Goal: Navigation & Orientation: Understand site structure

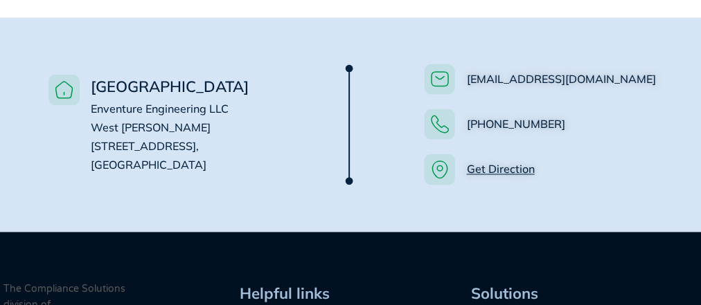
scroll to position [1114, 0]
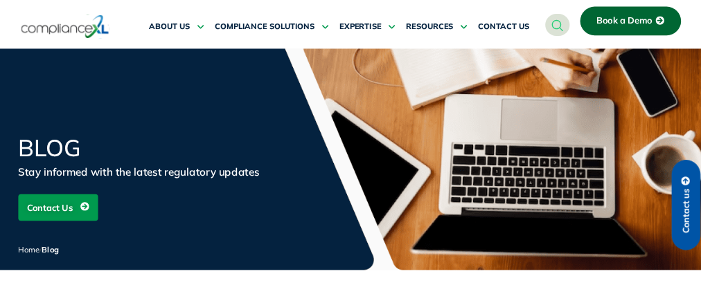
scroll to position [144, 0]
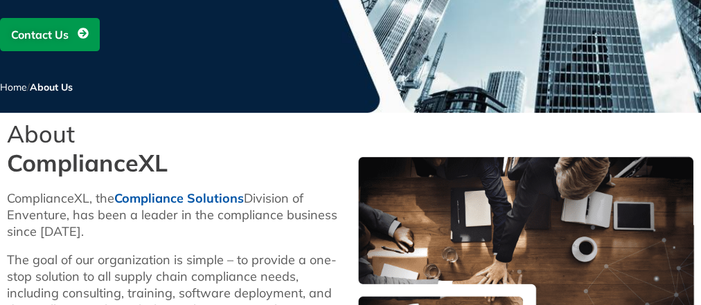
scroll to position [141, 0]
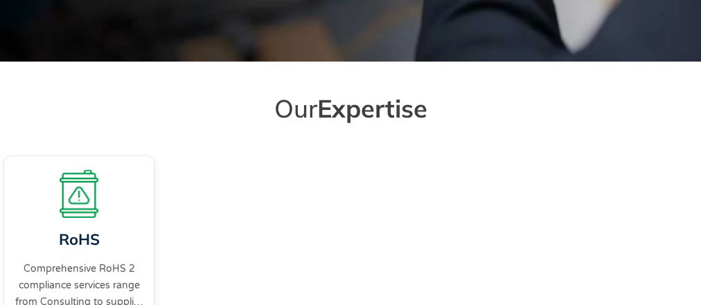
scroll to position [554, 0]
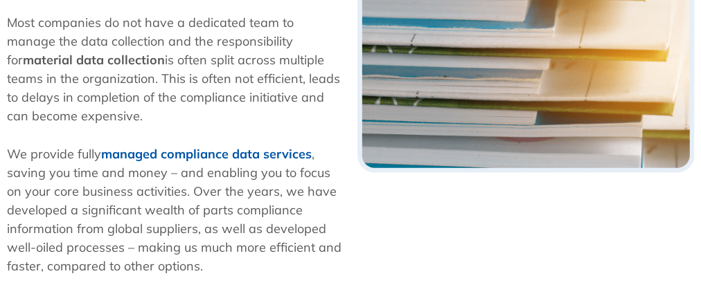
scroll to position [571, 0]
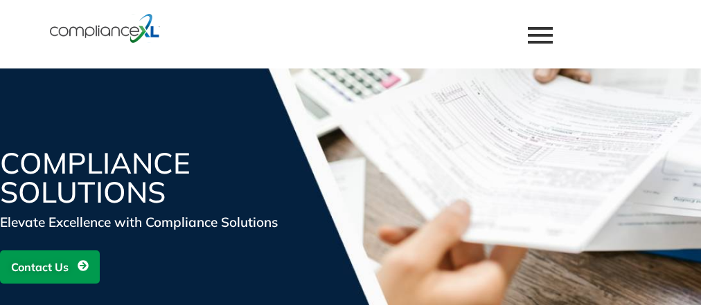
scroll to position [828, 0]
